Goal: Communication & Community: Participate in discussion

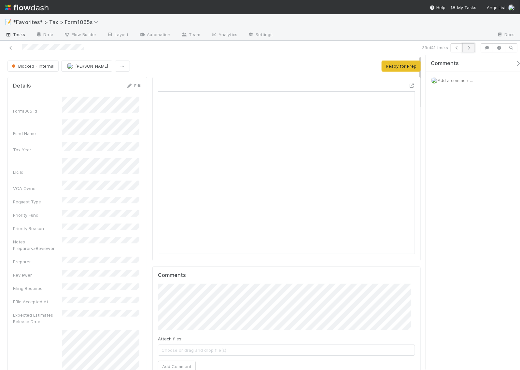
click at [469, 49] on icon "button" at bounding box center [468, 48] width 7 height 4
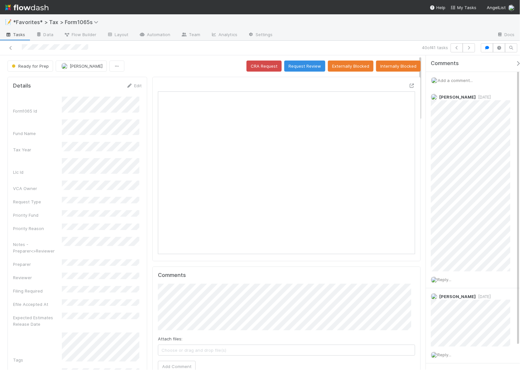
scroll to position [126, 247]
click at [204, 67] on div "Ready for Prep [PERSON_NAME] CRA Request Request Review Externally Blocked Inte…" at bounding box center [213, 66] width 413 height 11
click at [408, 86] on icon at bounding box center [411, 86] width 7 height 4
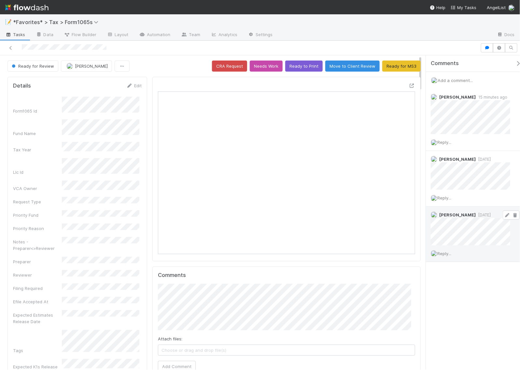
scroll to position [126, 247]
click at [470, 308] on div "Comments Add a comment... Leia Slosberg 15 minutes ago Reply... Helen Vo 2 week…" at bounding box center [473, 212] width 94 height 314
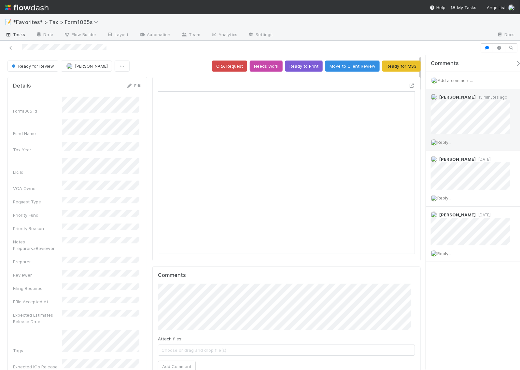
click at [448, 143] on span "Reply..." at bounding box center [444, 142] width 14 height 5
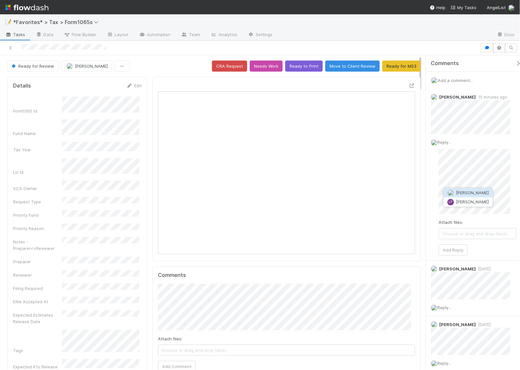
click at [457, 193] on span "Leia Slosberg" at bounding box center [472, 192] width 33 height 5
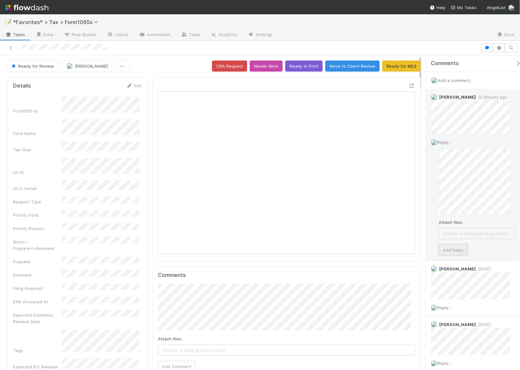
click at [449, 248] on button "Add Reply" at bounding box center [452, 249] width 29 height 11
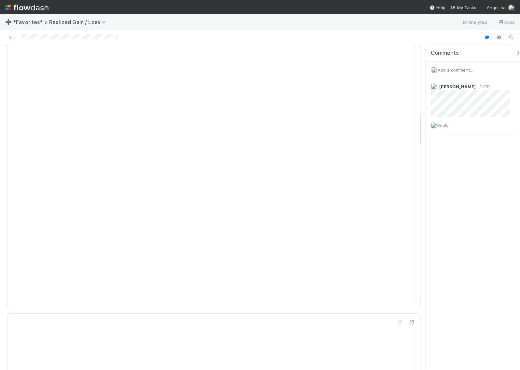
scroll to position [692, 0]
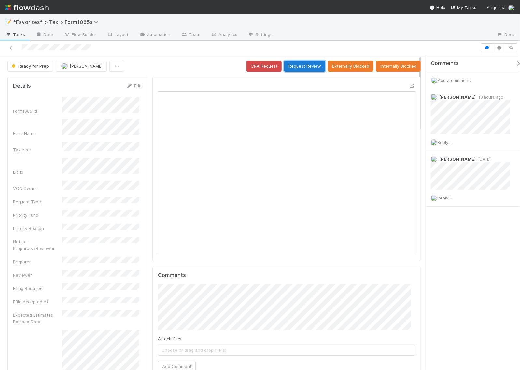
click at [305, 70] on button "Request Review" at bounding box center [304, 66] width 41 height 11
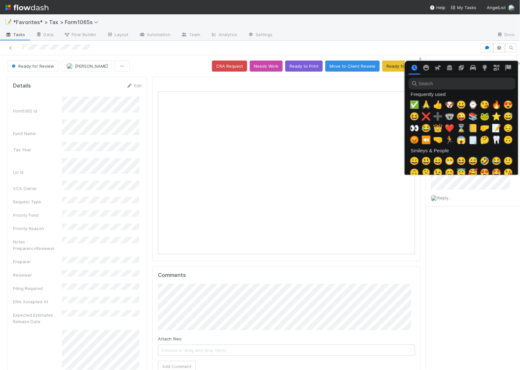
scroll to position [0, 4]
